Goal: Information Seeking & Learning: Learn about a topic

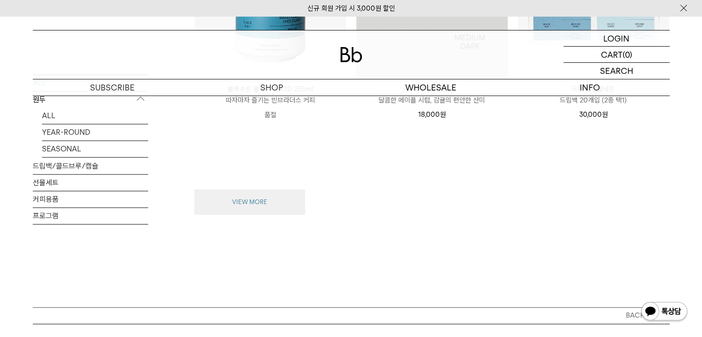
scroll to position [1289, 0]
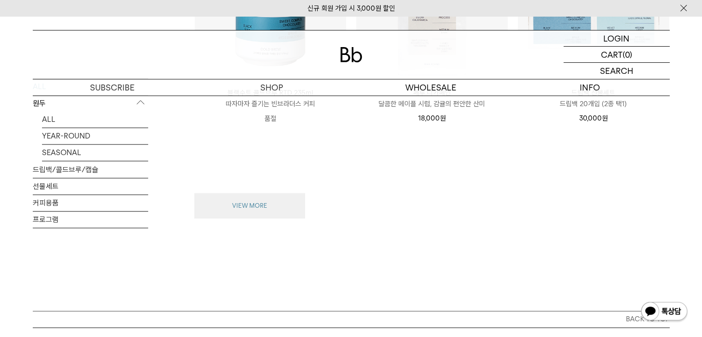
click at [259, 198] on button "VIEW MORE" at bounding box center [249, 206] width 111 height 26
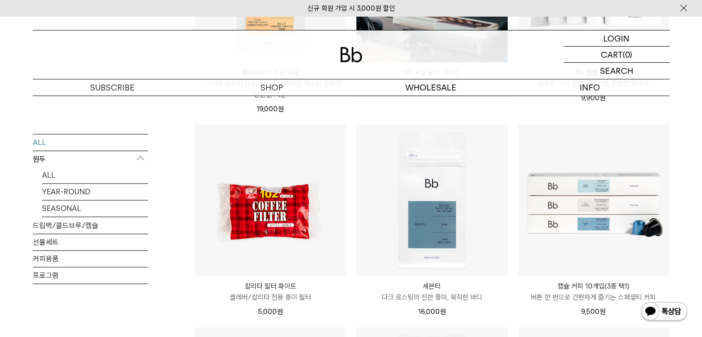
scroll to position [708, 0]
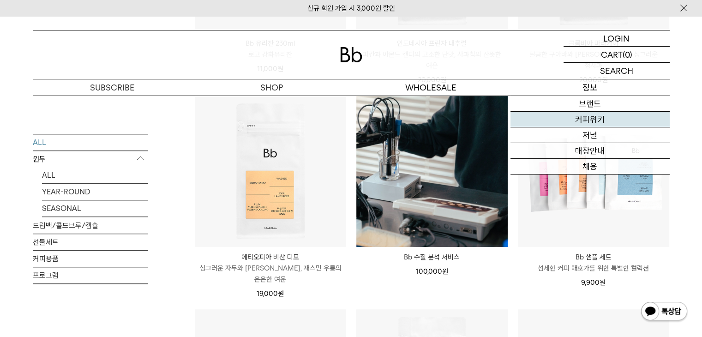
click at [596, 119] on link "커피위키" at bounding box center [589, 120] width 159 height 16
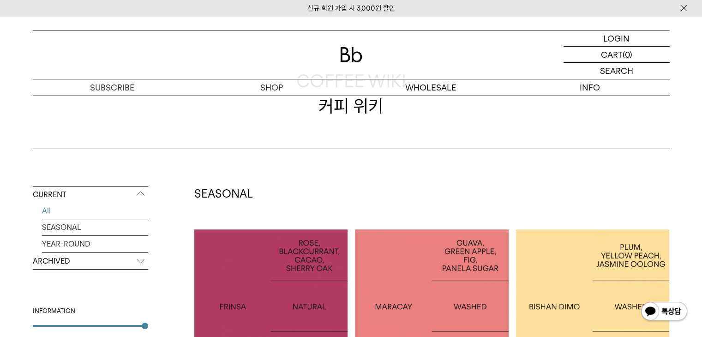
scroll to position [138, 0]
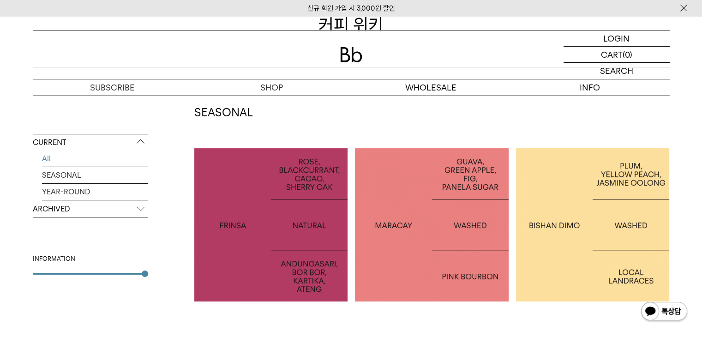
click at [297, 215] on div at bounding box center [271, 225] width 154 height 154
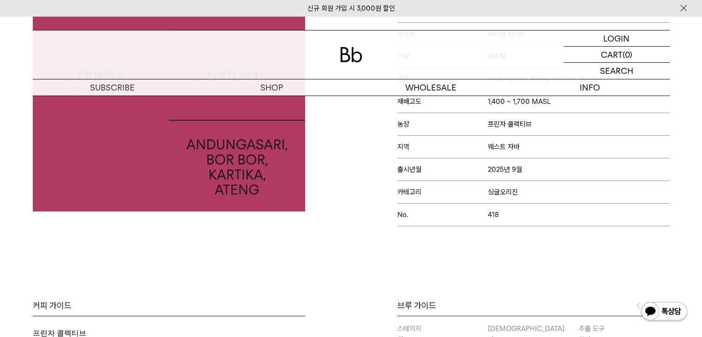
scroll to position [92, 0]
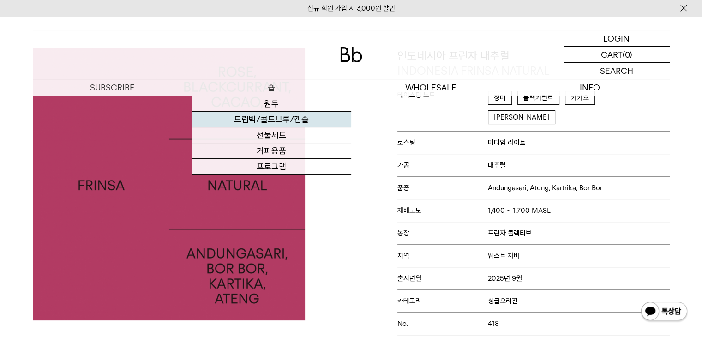
click at [277, 124] on link "드립백/콜드브루/캡슐" at bounding box center [271, 120] width 159 height 16
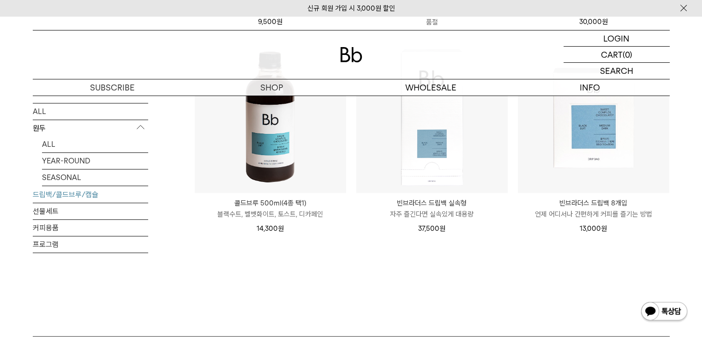
scroll to position [461, 0]
